Goal: Task Accomplishment & Management: Manage account settings

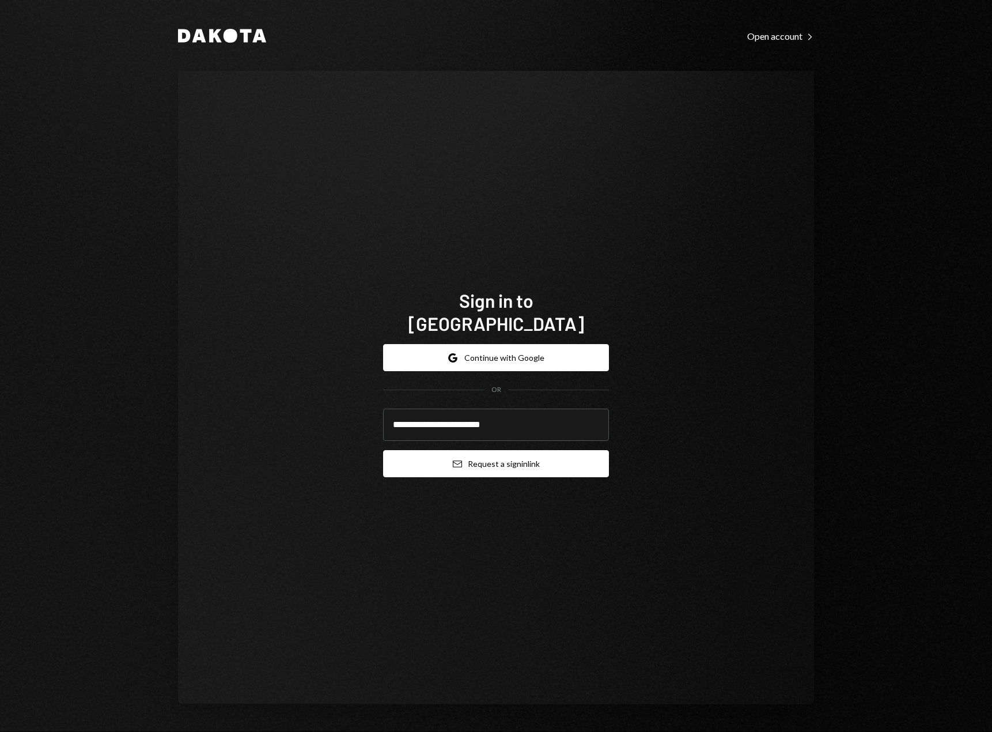
type input "**********"
click at [511, 450] on button "Email Request a sign in link" at bounding box center [496, 463] width 226 height 27
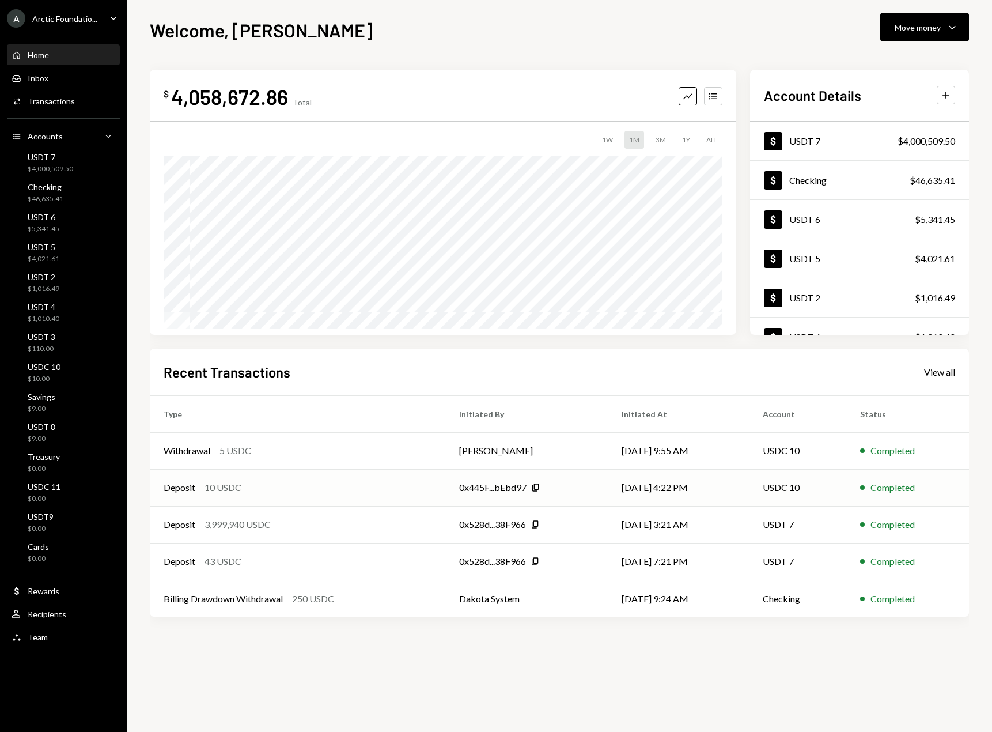
click at [253, 493] on div "Deposit 10 USDC" at bounding box center [298, 488] width 268 height 14
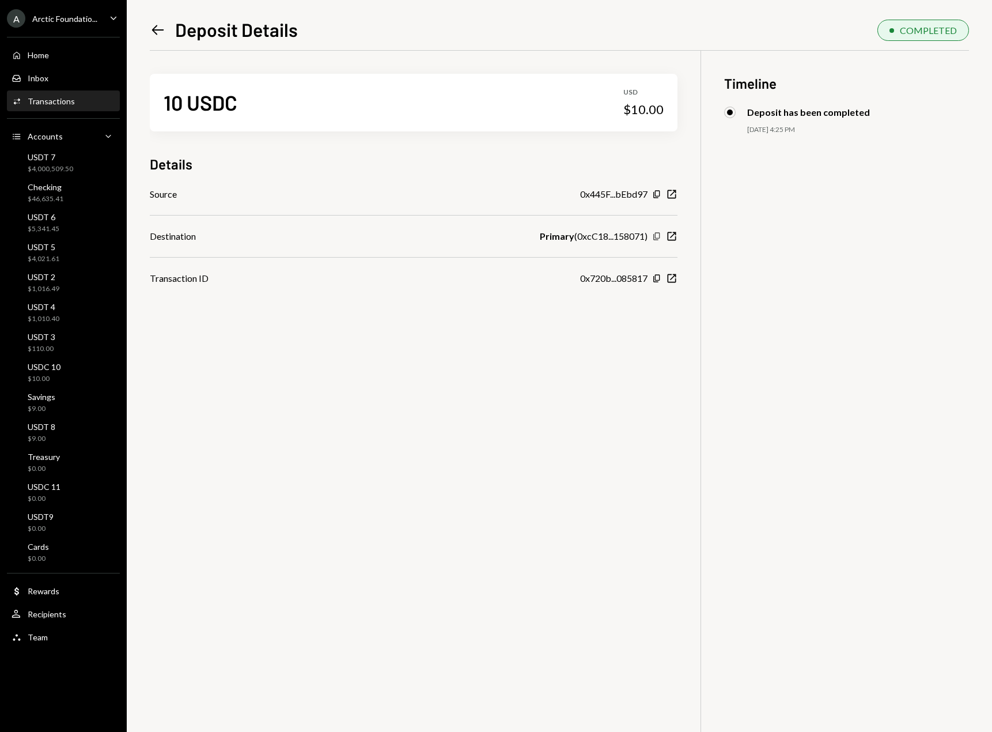
click at [654, 237] on icon "Copy" at bounding box center [656, 236] width 9 height 9
click at [52, 105] on div "Transactions" at bounding box center [51, 101] width 47 height 10
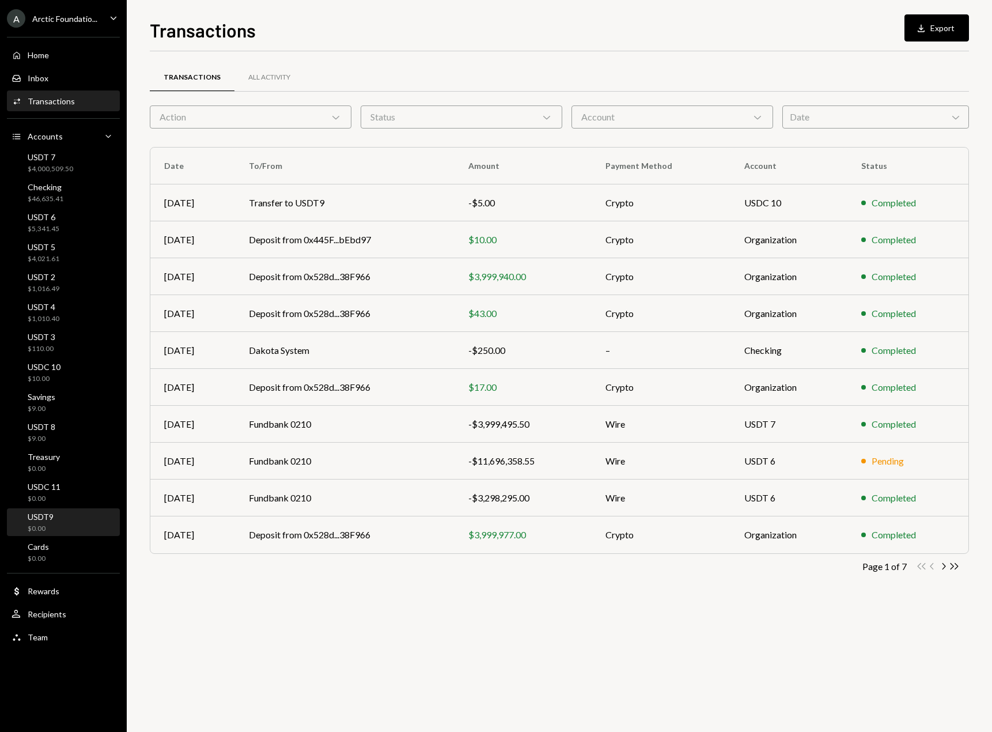
click at [81, 517] on div "USDT9 $0.00" at bounding box center [64, 523] width 104 height 22
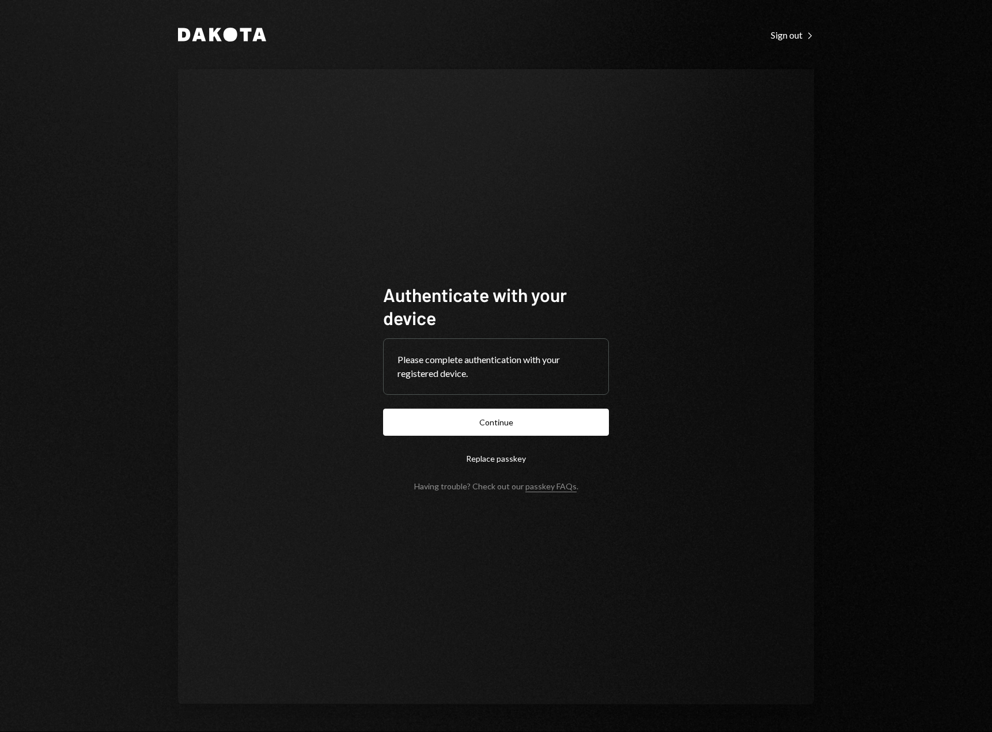
click at [516, 433] on button "Continue" at bounding box center [496, 422] width 226 height 27
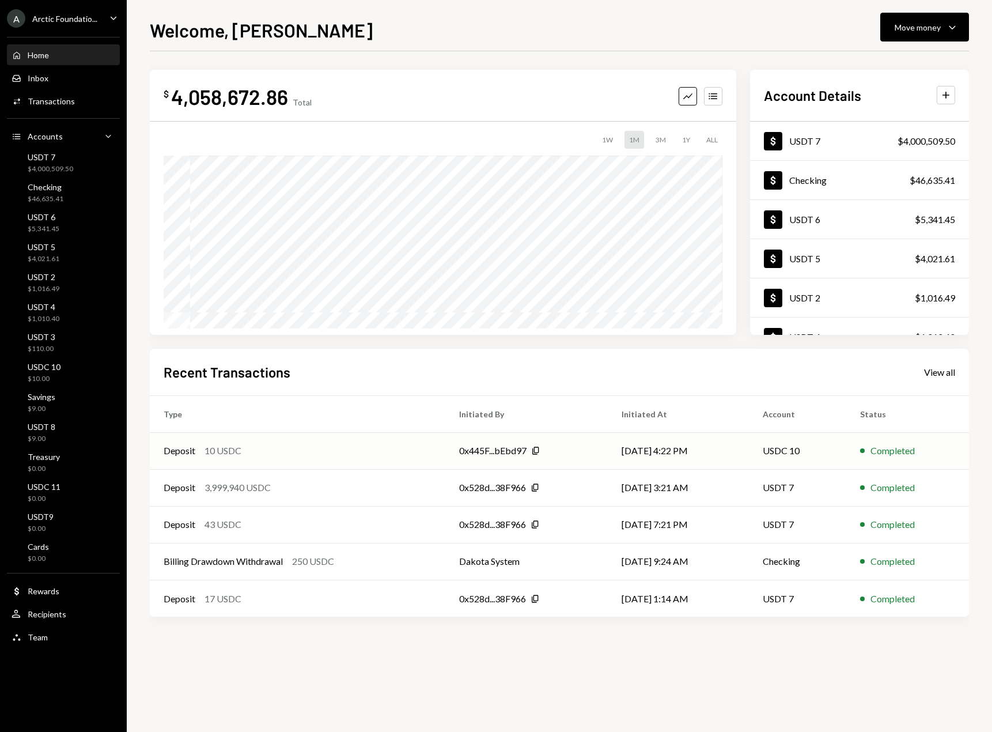
click at [573, 454] on div "0x445F...bEbd97 Copy" at bounding box center [526, 451] width 135 height 14
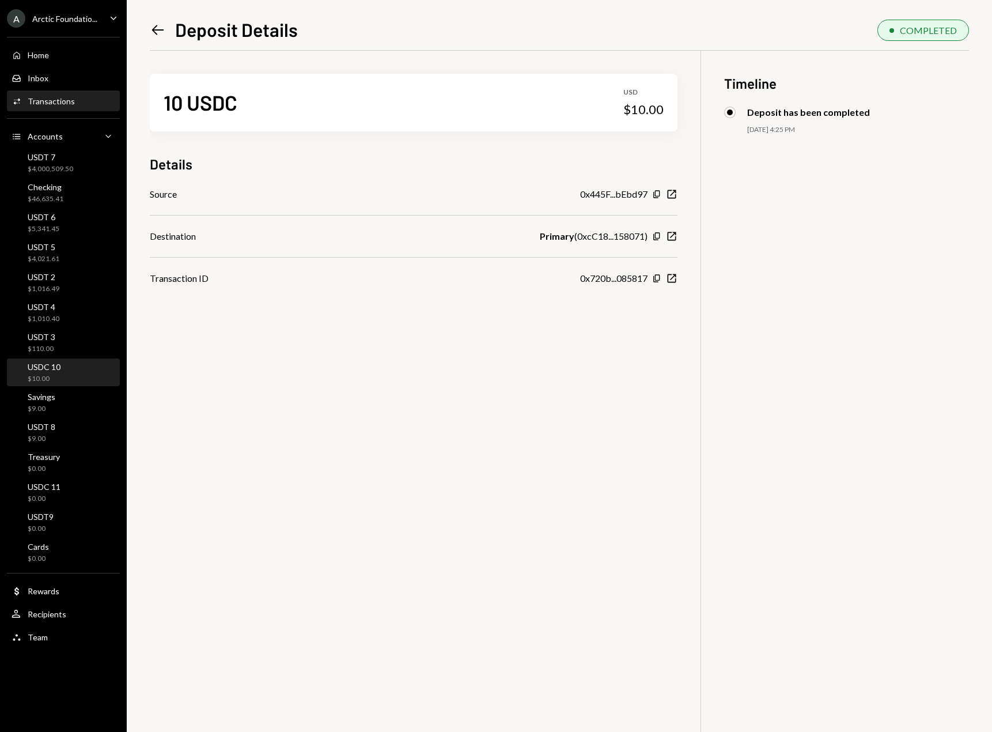
click at [69, 369] on div "USDC 10 $10.00" at bounding box center [64, 373] width 104 height 22
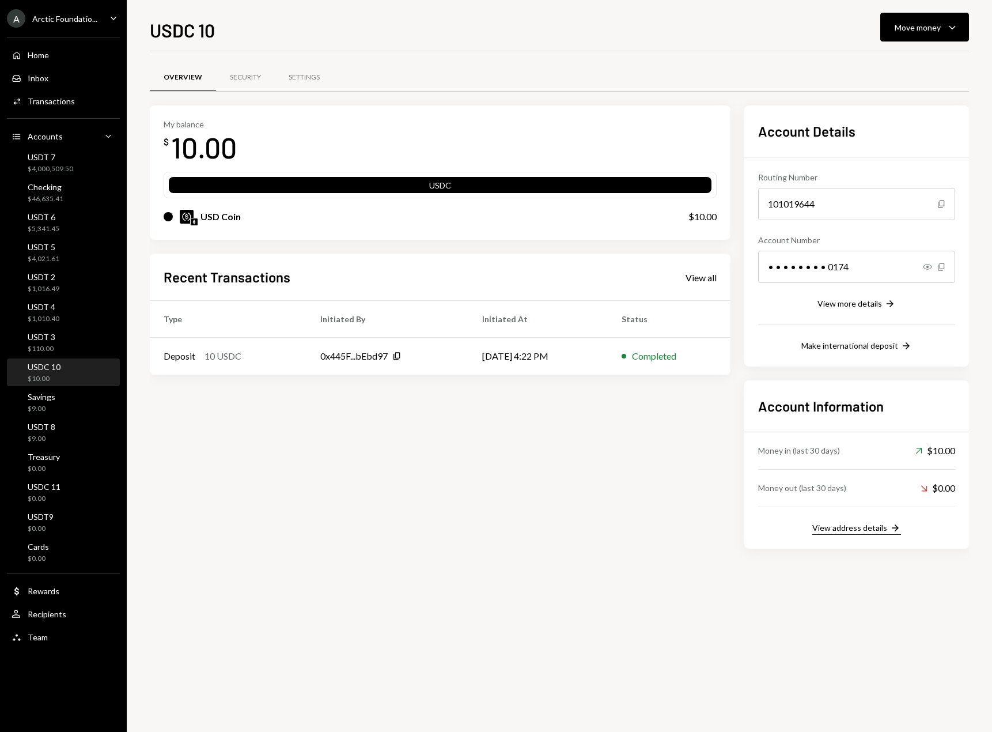
click at [858, 528] on div "View address details" at bounding box center [850, 528] width 75 height 10
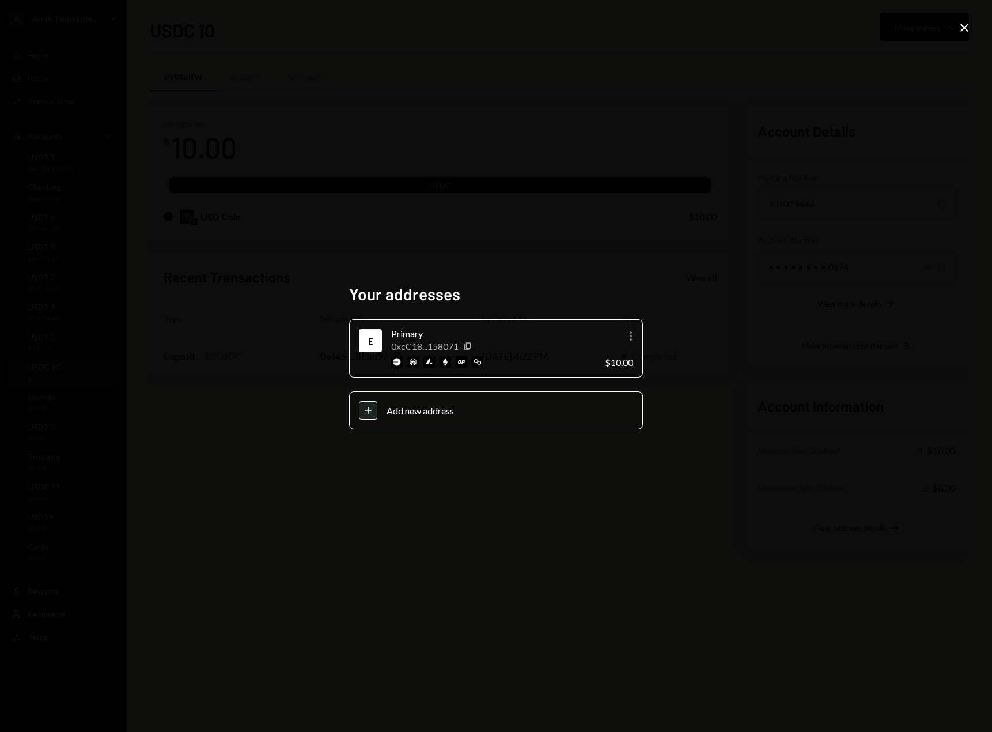
click at [732, 576] on div "Your addresses E Primary 0xcC18...158071 Copy More $10.00 Plus Add new address …" at bounding box center [496, 366] width 992 height 732
click at [656, 300] on div "Your addresses E Primary 0xcC18...158071 Copy More $10.00 Plus Add new address" at bounding box center [496, 366] width 322 height 192
click at [965, 30] on icon "Close" at bounding box center [965, 28] width 14 height 14
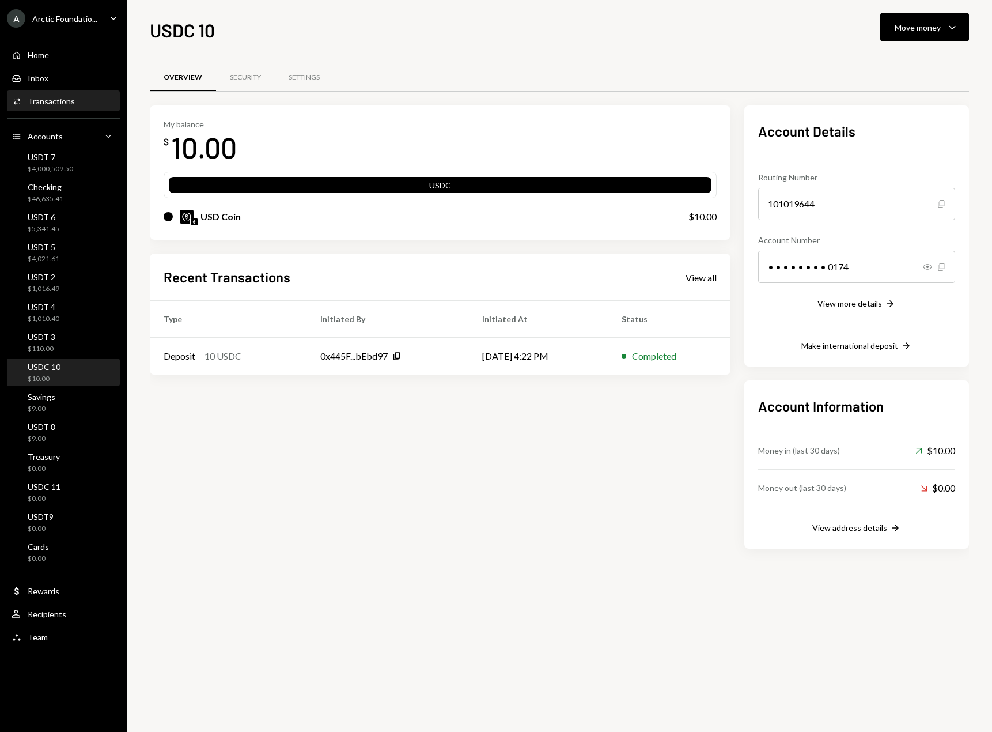
click at [61, 107] on div "Activities Transactions" at bounding box center [64, 102] width 104 height 20
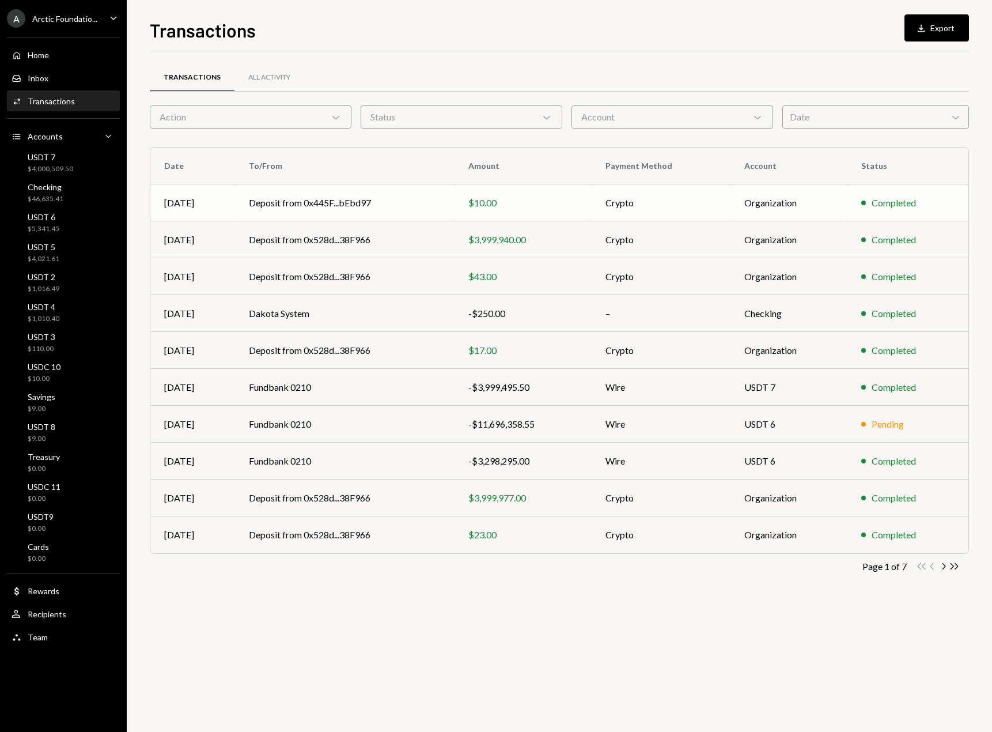
click at [435, 211] on td "Deposit from 0x445F...bEbd97" at bounding box center [345, 202] width 220 height 37
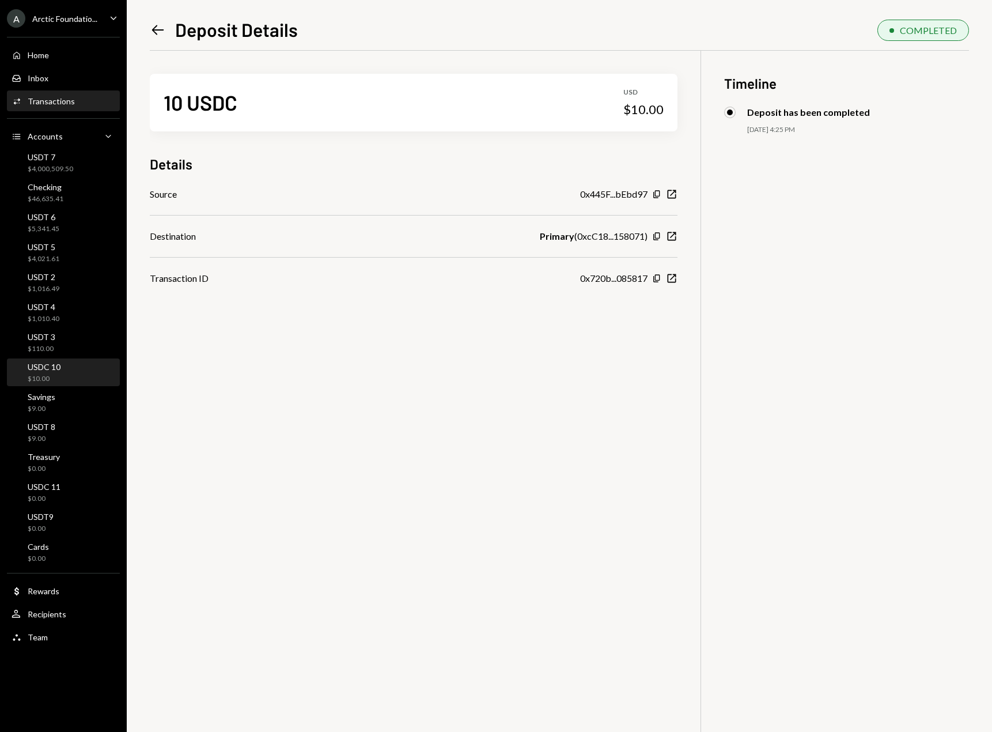
click at [77, 365] on div "USDC 10 $10.00" at bounding box center [64, 373] width 104 height 22
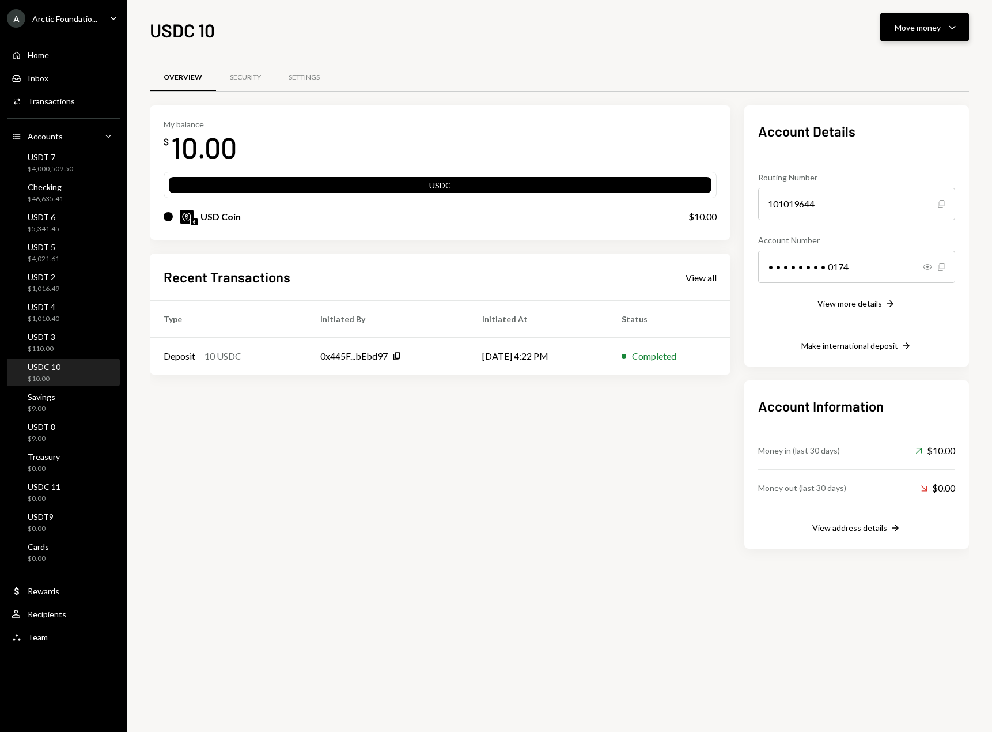
click at [951, 24] on icon "Caret Down" at bounding box center [953, 27] width 14 height 14
click at [903, 89] on div "Transfer" at bounding box center [916, 88] width 84 height 12
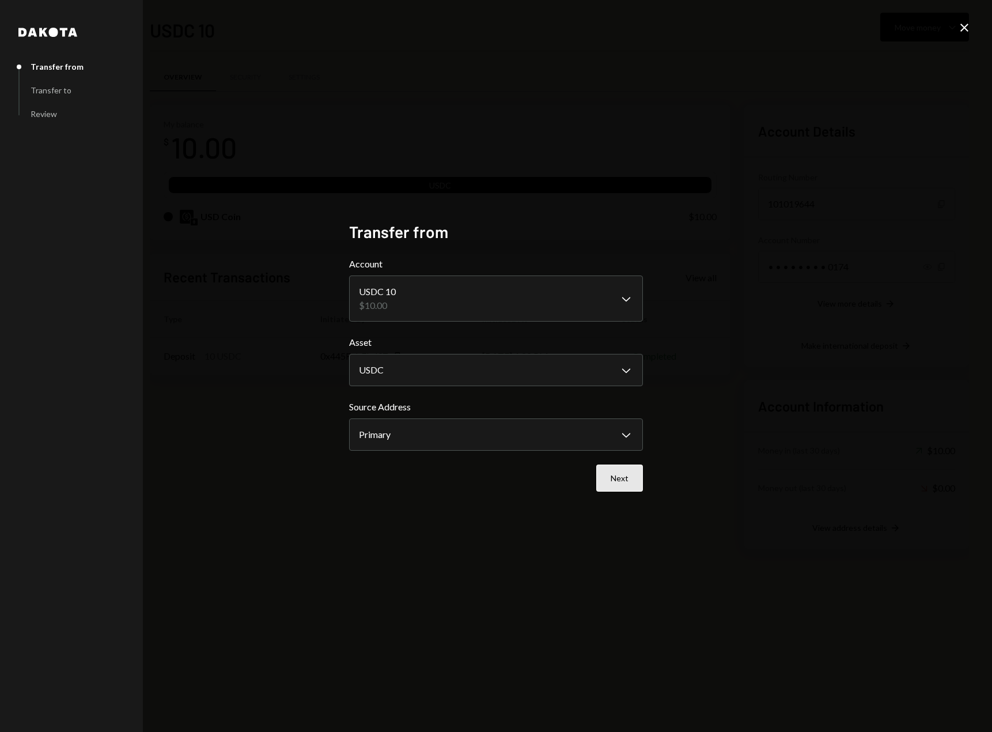
click at [621, 477] on button "Next" at bounding box center [619, 477] width 47 height 27
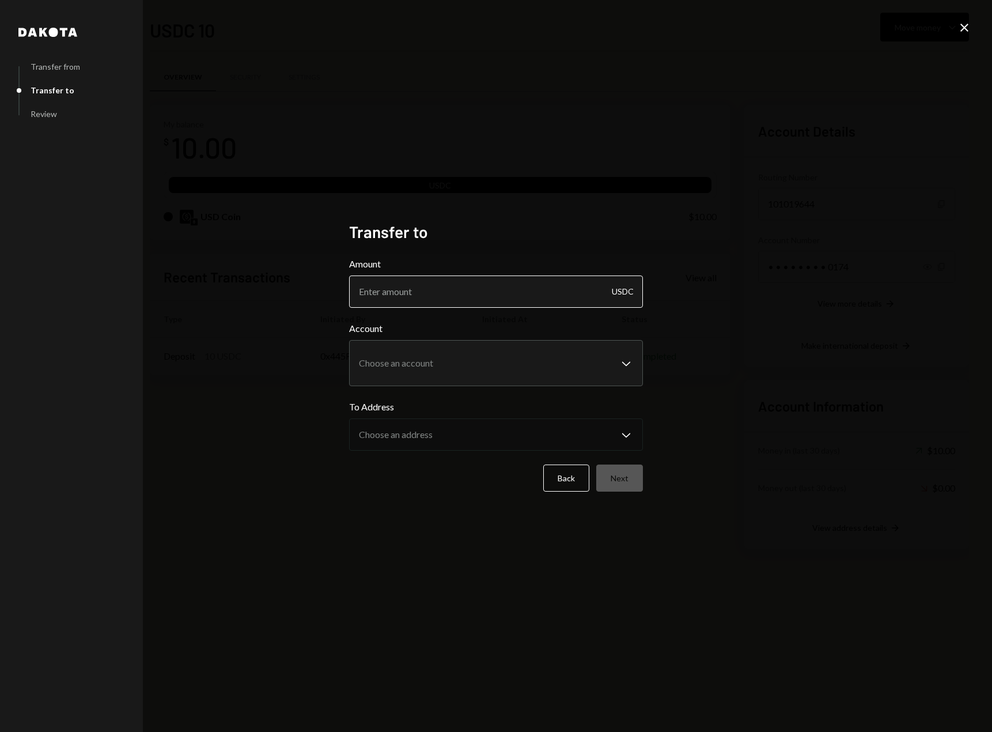
click at [490, 294] on input "Amount" at bounding box center [496, 291] width 294 height 32
type input "5"
click at [458, 364] on body "**********" at bounding box center [496, 366] width 992 height 732
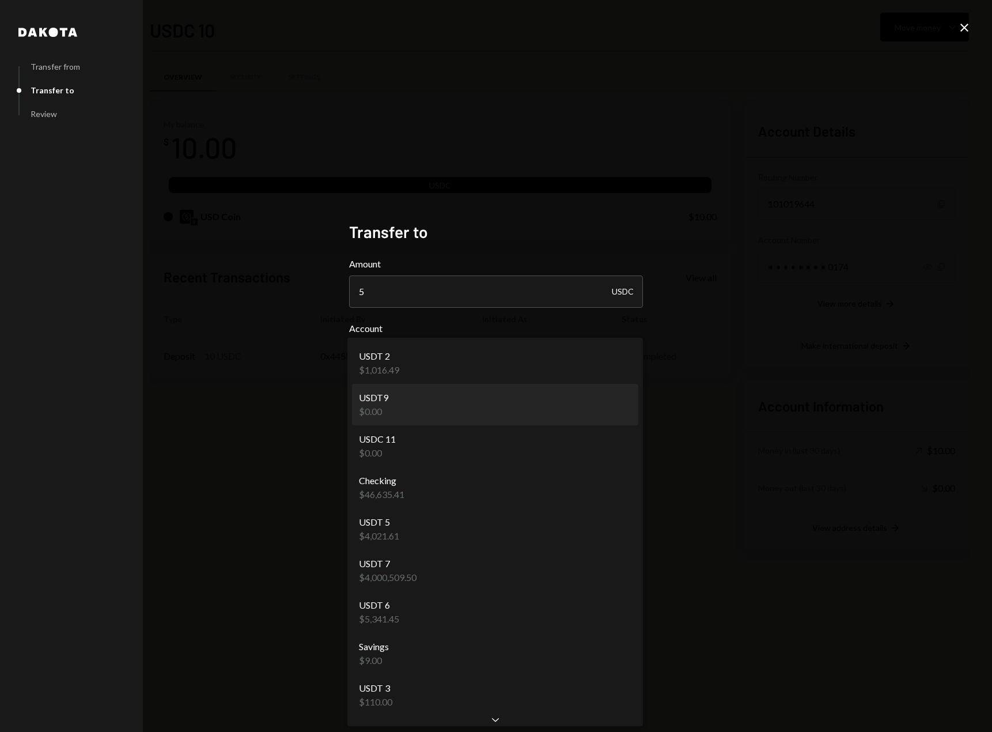
select select "**********"
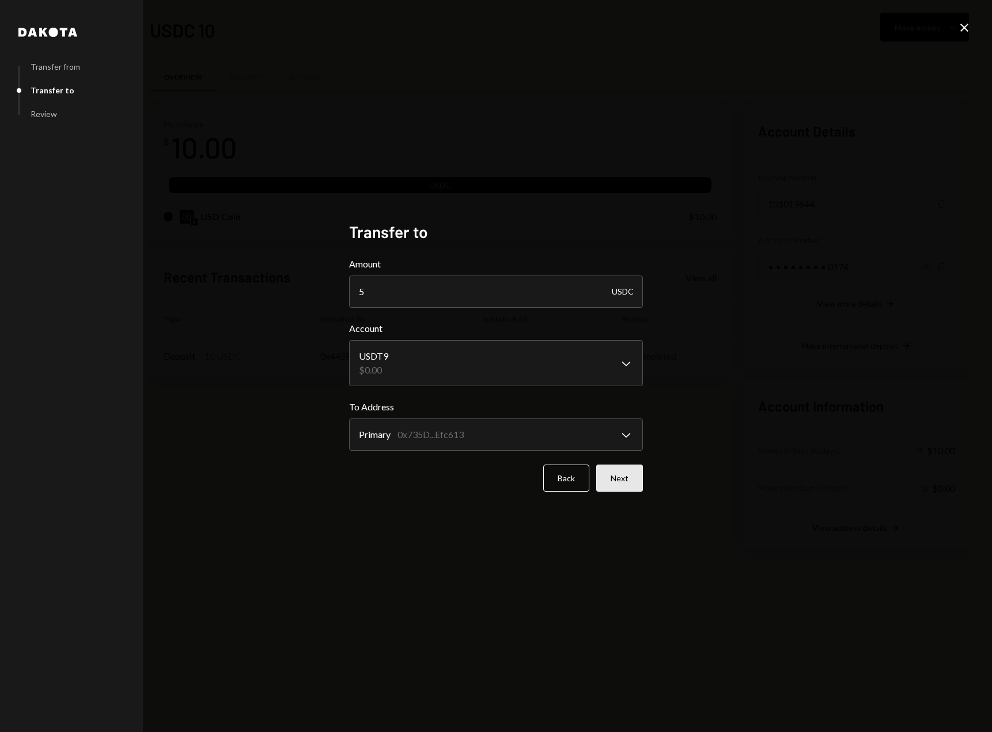
click at [619, 488] on button "Next" at bounding box center [619, 477] width 47 height 27
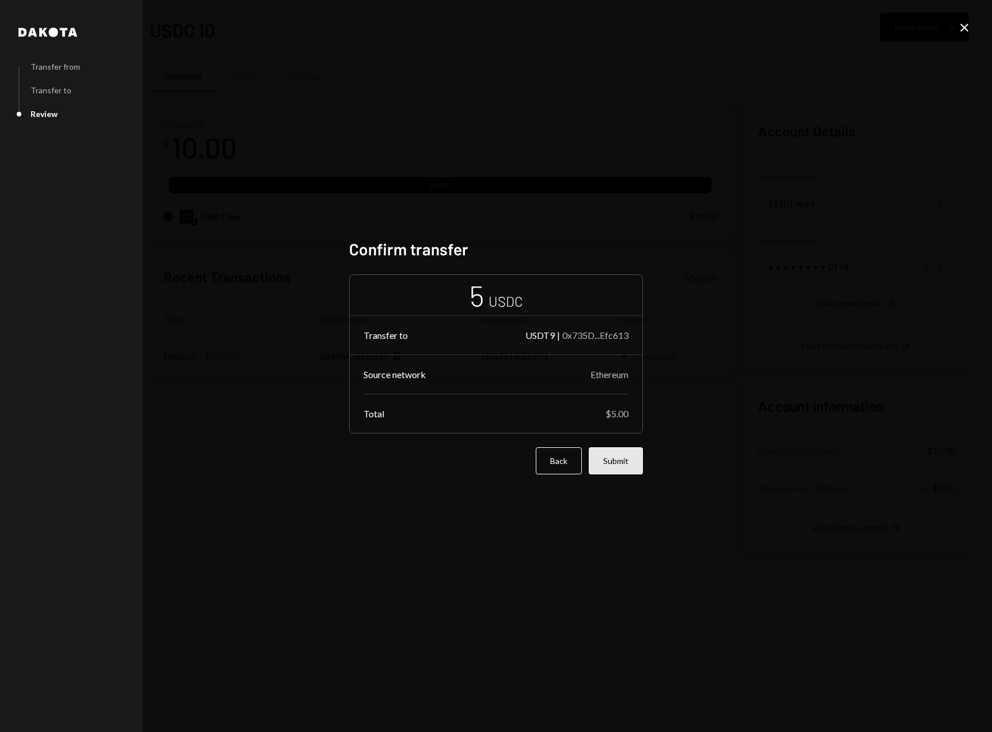
click at [618, 467] on button "Submit" at bounding box center [616, 460] width 54 height 27
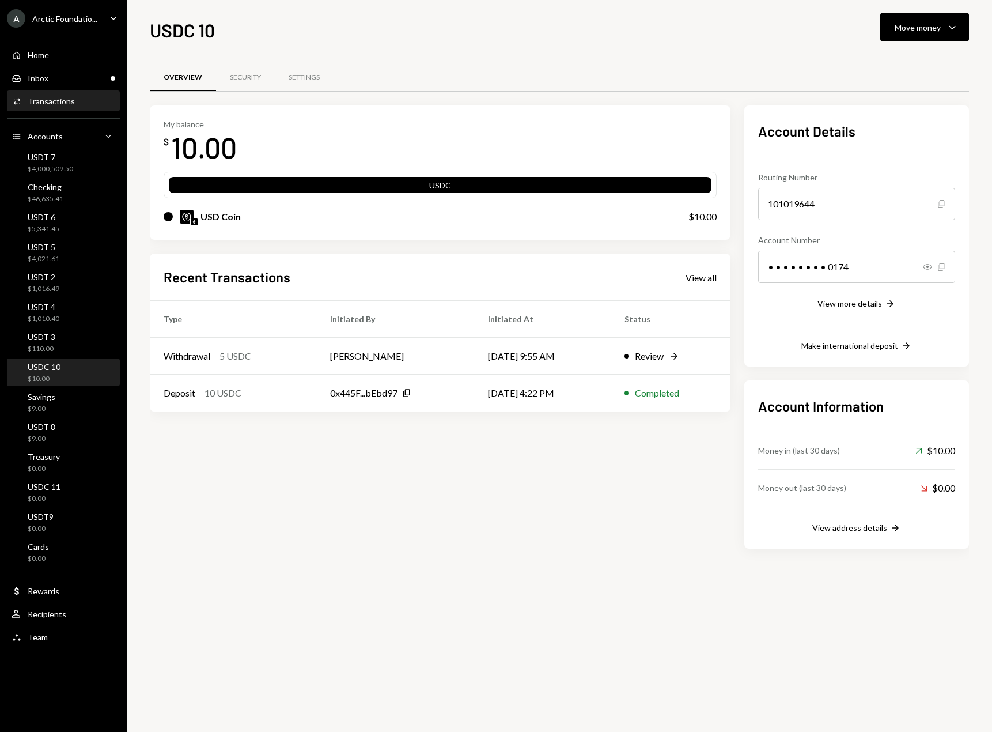
click at [55, 97] on div "Transactions" at bounding box center [51, 101] width 47 height 10
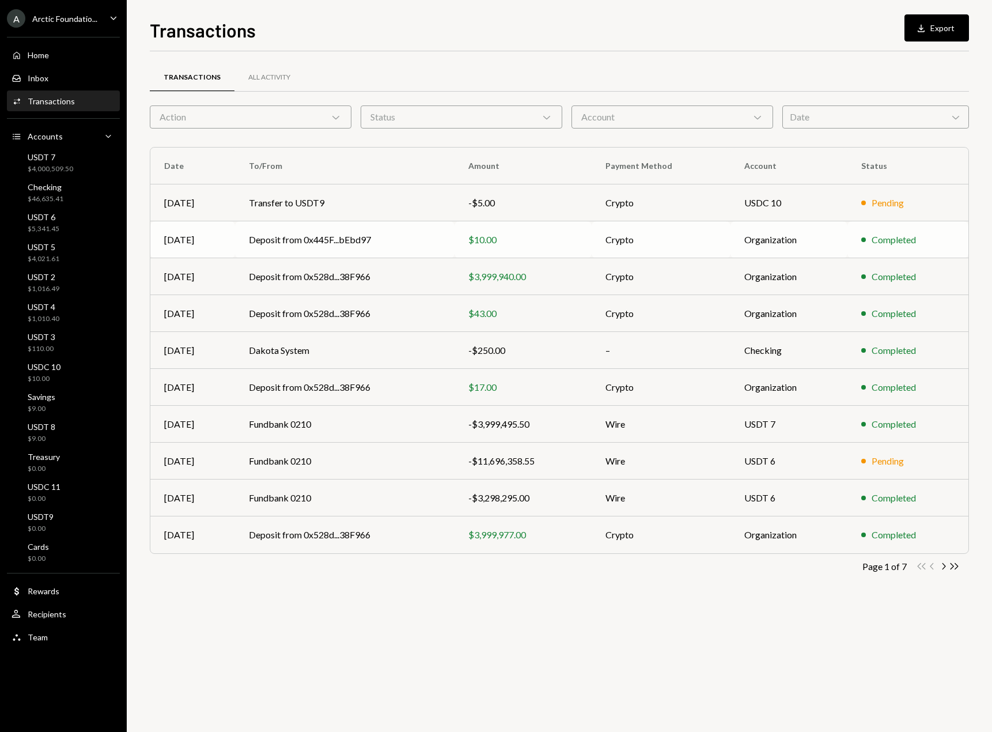
click at [432, 246] on td "Deposit from 0x445F...bEbd97" at bounding box center [345, 239] width 220 height 37
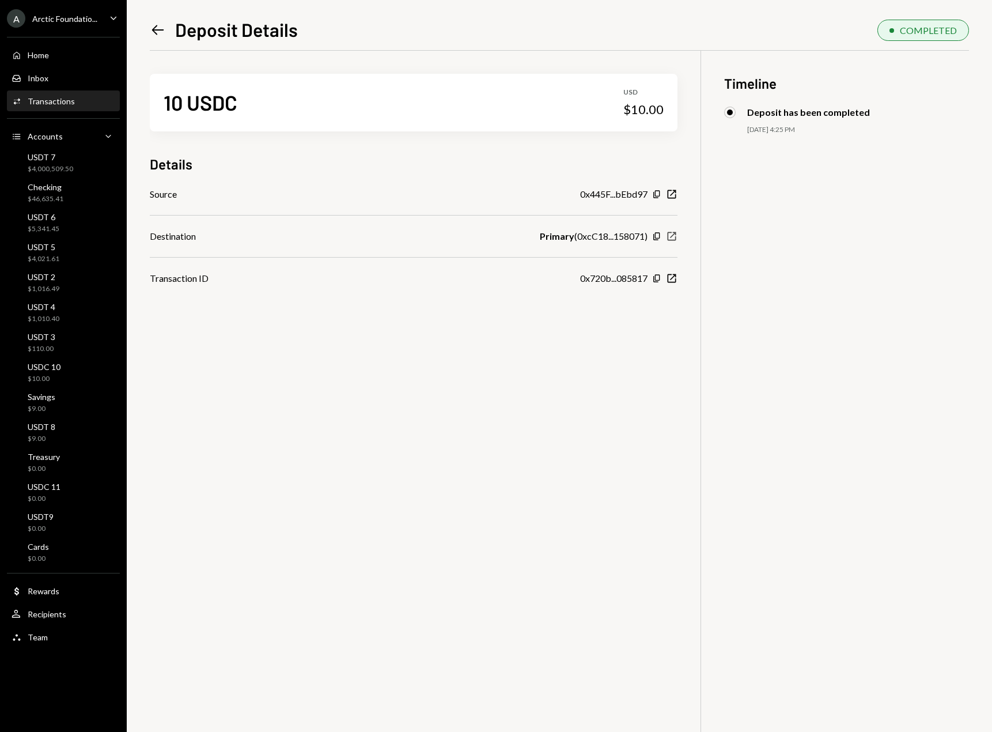
click at [671, 237] on icon "button" at bounding box center [672, 236] width 9 height 9
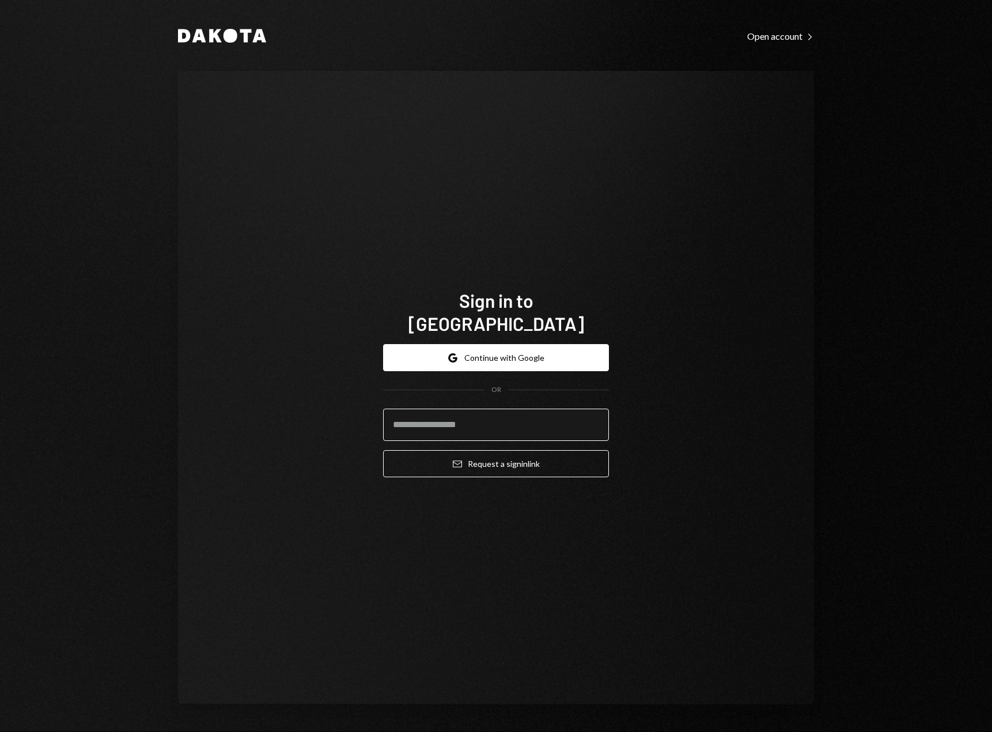
click at [433, 418] on input "email" at bounding box center [496, 425] width 226 height 32
type input "**********"
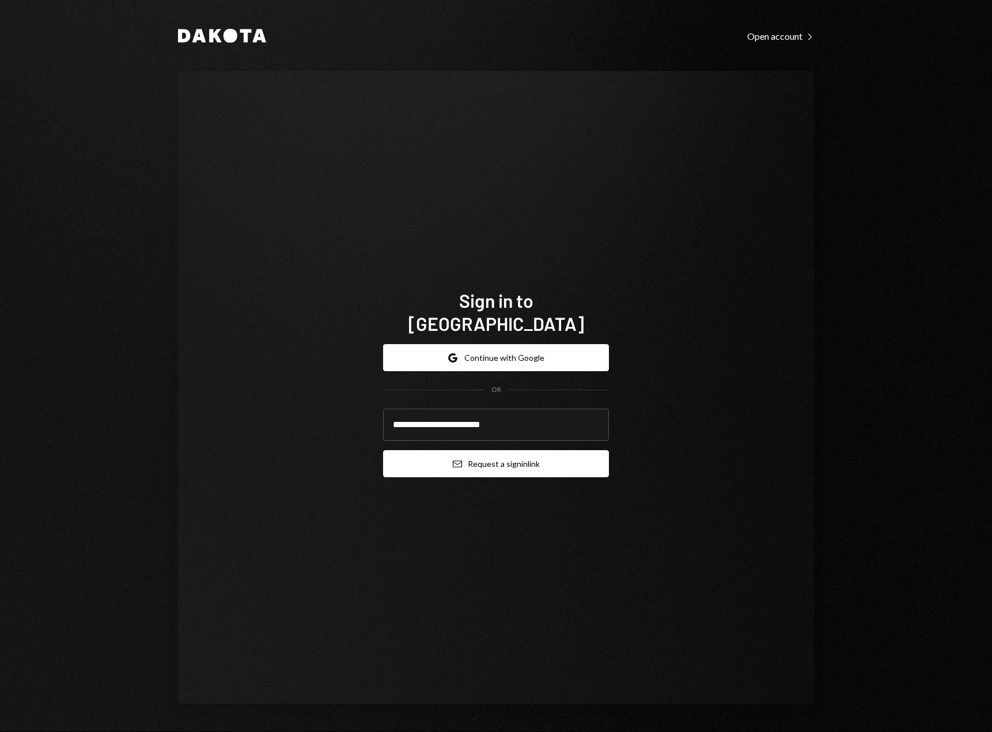
click at [474, 458] on button "Email Request a sign in link" at bounding box center [496, 463] width 226 height 27
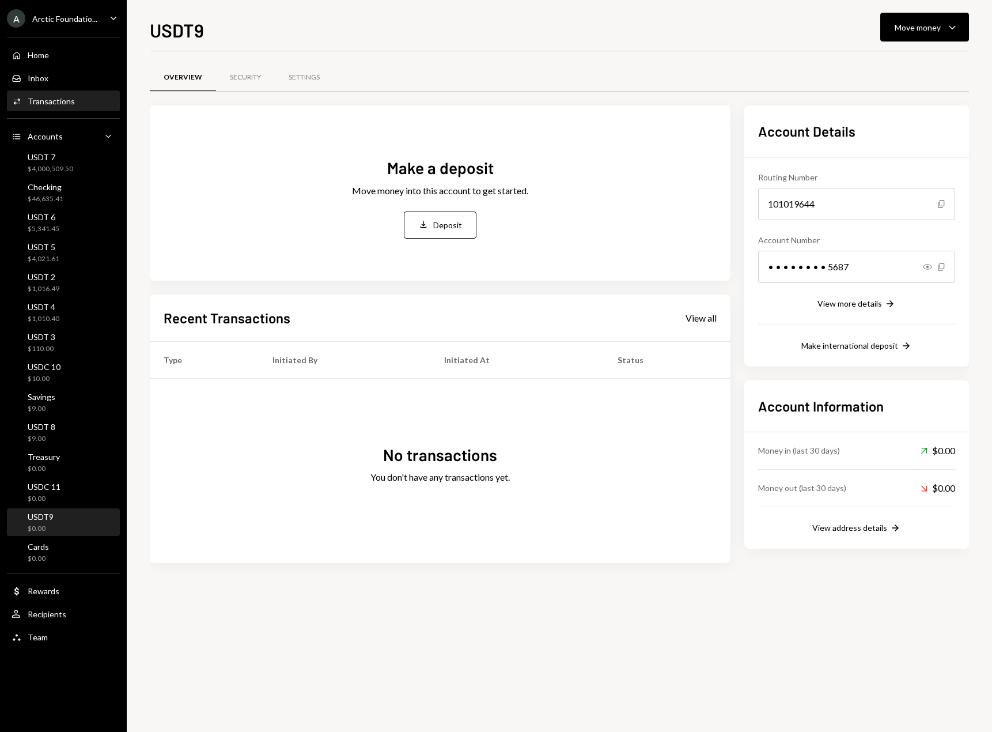
click at [58, 102] on div "Transactions" at bounding box center [51, 101] width 47 height 10
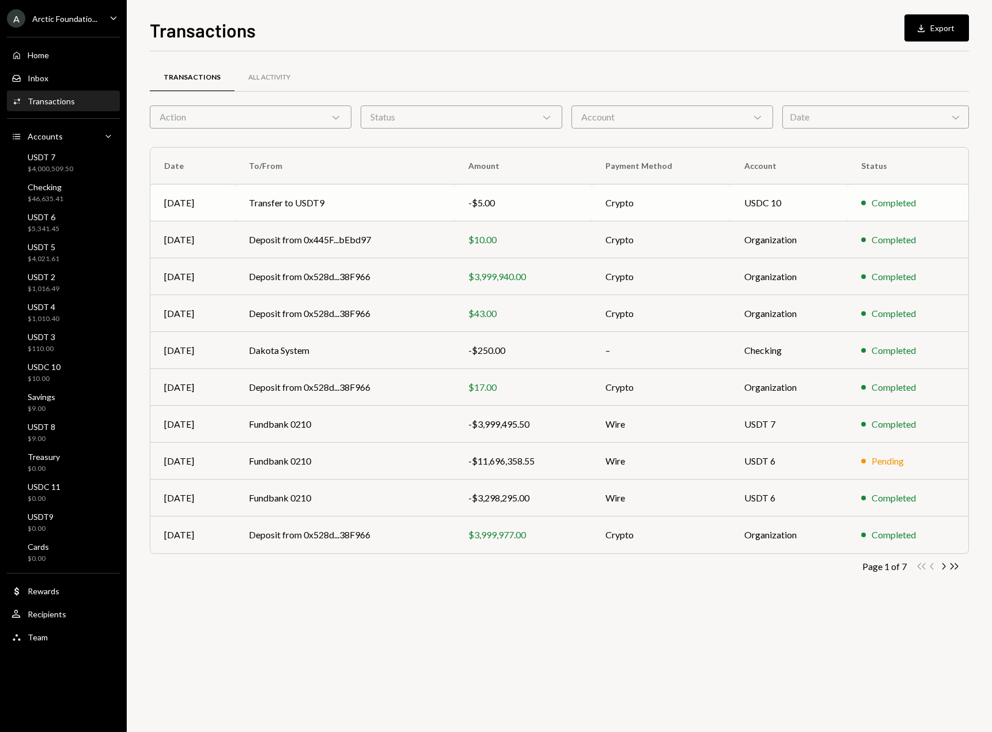
click at [410, 205] on td "Transfer to USDT9" at bounding box center [345, 202] width 220 height 37
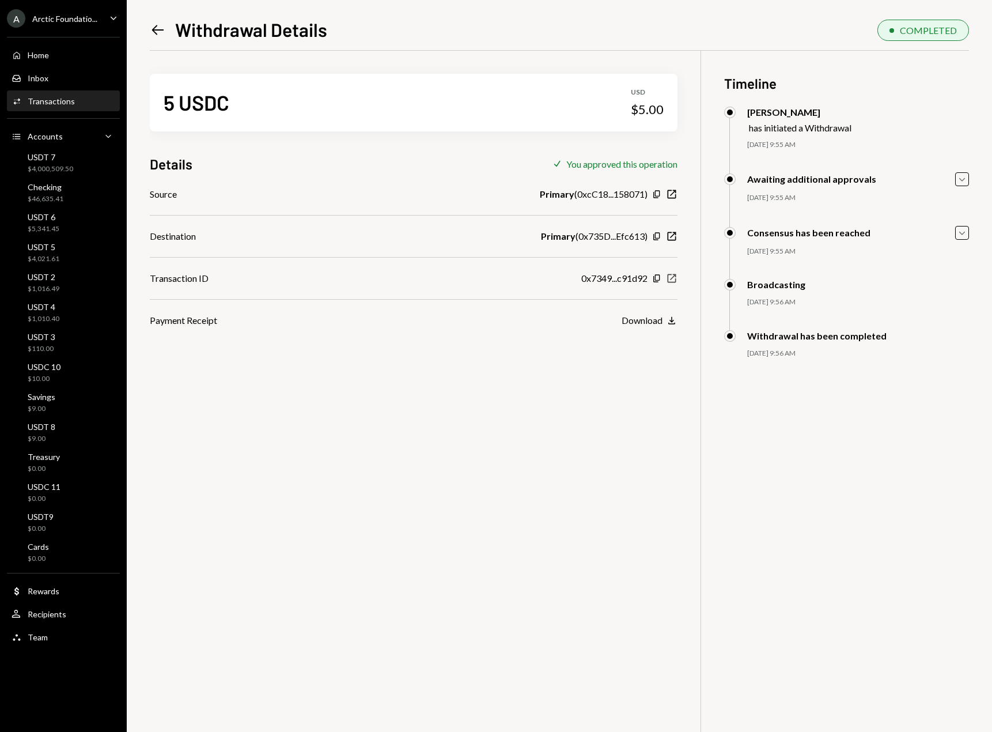
click at [670, 278] on icon "New Window" at bounding box center [672, 279] width 12 height 12
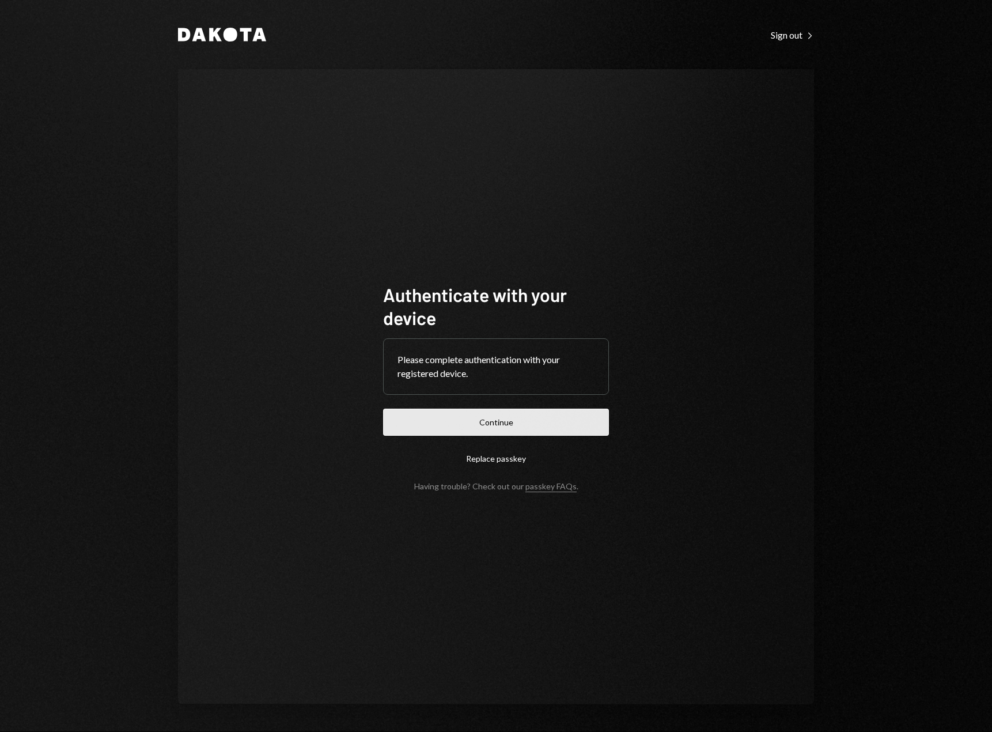
click at [475, 413] on button "Continue" at bounding box center [496, 422] width 226 height 27
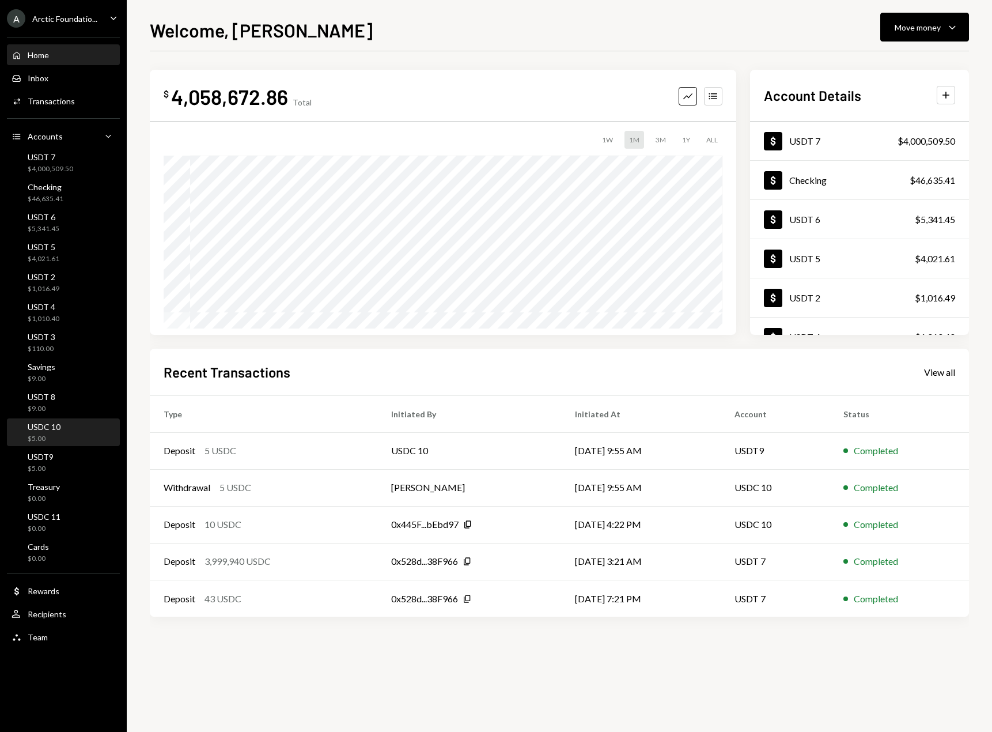
click at [75, 434] on div "USDC 10 $5.00" at bounding box center [64, 433] width 104 height 22
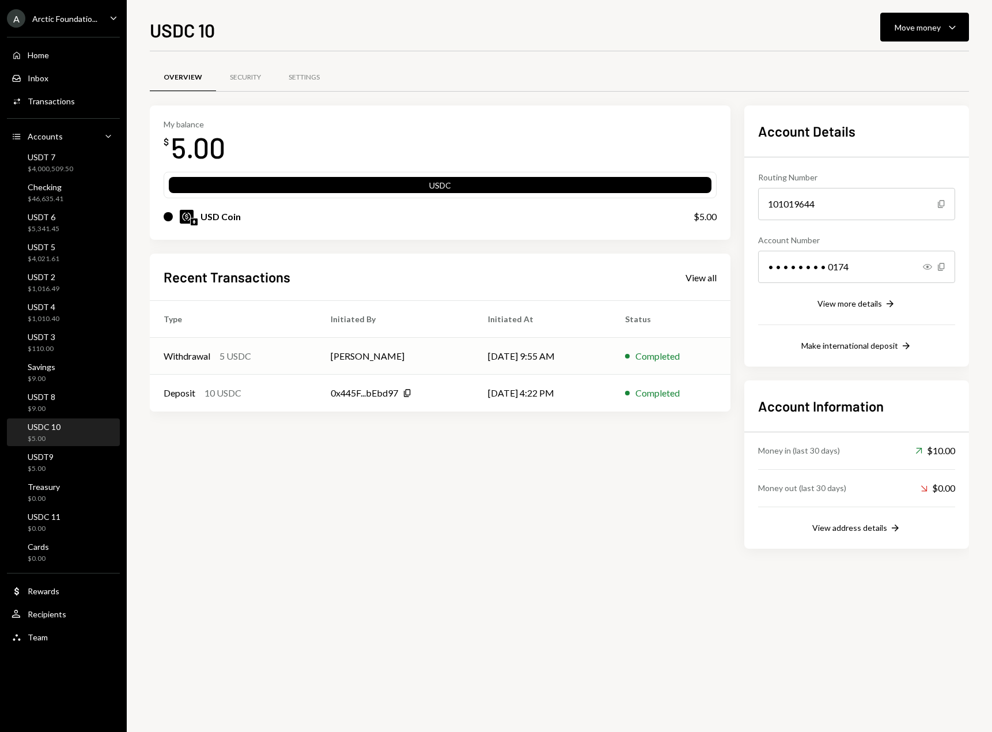
click at [272, 359] on div "Withdrawal 5 USDC" at bounding box center [233, 356] width 139 height 14
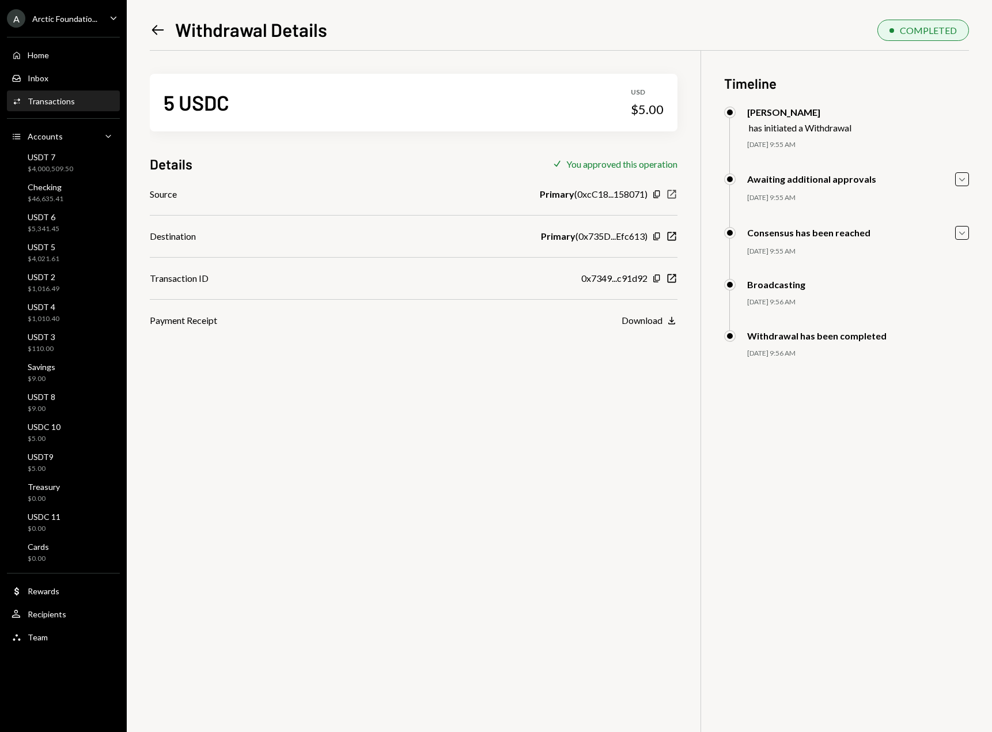
click at [670, 197] on icon "New Window" at bounding box center [672, 194] width 12 height 12
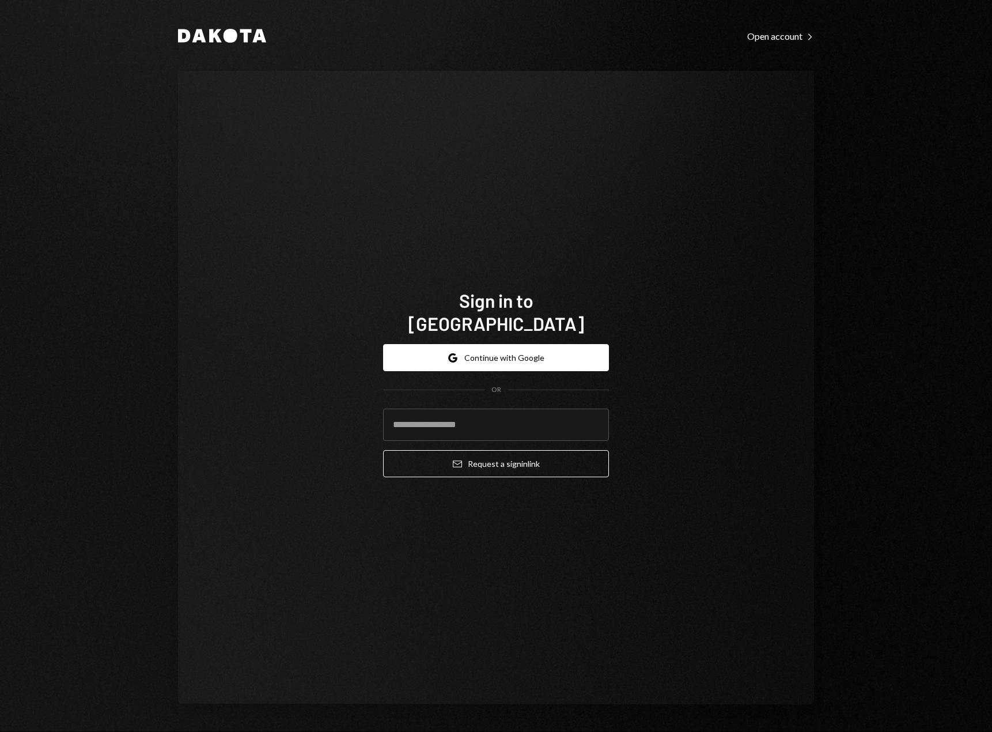
drag, startPoint x: 99, startPoint y: 429, endPoint x: 106, endPoint y: 483, distance: 54.7
click at [99, 429] on div "Dakota Open account Right Caret Sign in to Dakota Google Continue with Google O…" at bounding box center [496, 366] width 992 height 732
